Goal: Information Seeking & Learning: Understand process/instructions

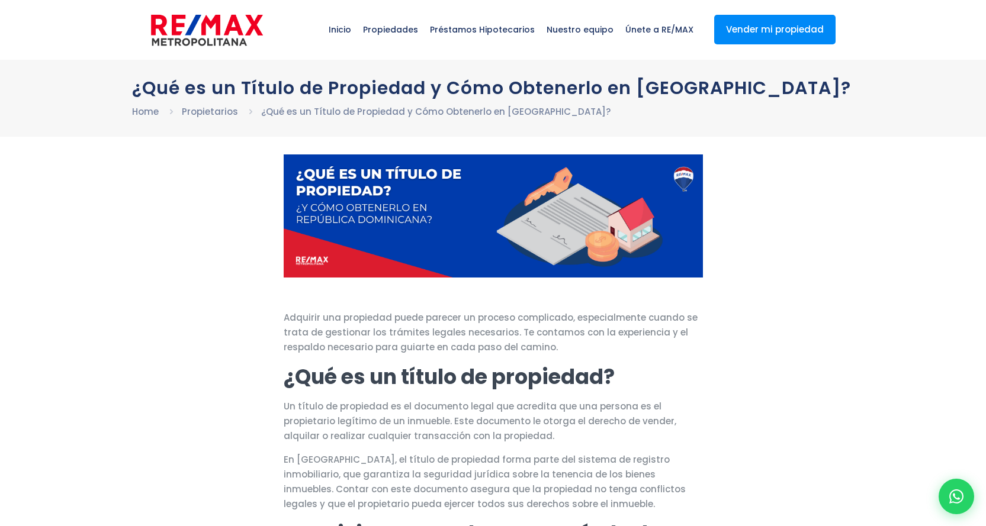
drag, startPoint x: 129, startPoint y: 82, endPoint x: 109, endPoint y: 99, distance: 26.1
click at [111, 100] on div "¿Qué es un Título de Propiedad y Cómo Obtenerlo en [GEOGRAPHIC_DATA]? Home Prop…" at bounding box center [493, 98] width 986 height 77
drag, startPoint x: 247, startPoint y: 110, endPoint x: 288, endPoint y: 116, distance: 41.3
click at [288, 98] on h1 "¿Qué es un Título de Propiedad y Cómo Obtenerlo en [GEOGRAPHIC_DATA]?" at bounding box center [493, 88] width 722 height 21
